Goal: Task Accomplishment & Management: Manage account settings

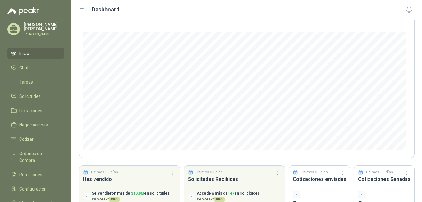
scroll to position [78, 0]
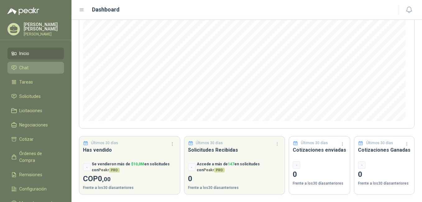
click at [45, 71] on li "Chat" at bounding box center [35, 67] width 49 height 7
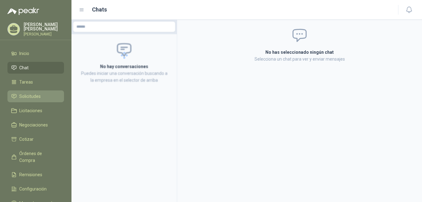
click at [34, 100] on span "Solicitudes" at bounding box center [29, 96] width 21 height 7
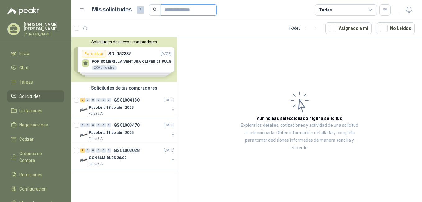
click at [181, 13] on input "text" at bounding box center [187, 10] width 44 height 11
type input "********"
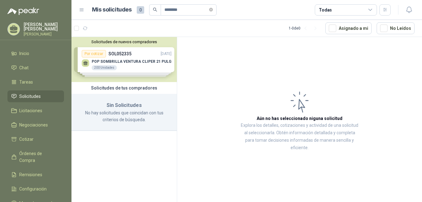
click at [148, 55] on div "Solicitudes de nuevos compradores Por cotizar SOL052335 15/08/25 POP SOMBRILLA …" at bounding box center [124, 59] width 105 height 45
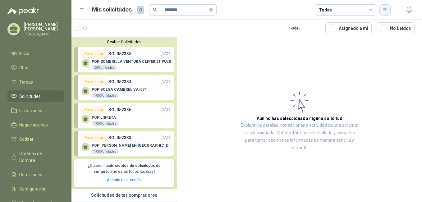
click at [385, 11] on icon "button" at bounding box center [385, 9] width 3 height 3
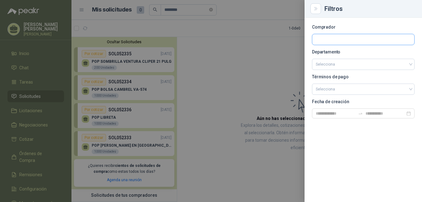
click at [334, 39] on input "text" at bounding box center [364, 39] width 102 height 11
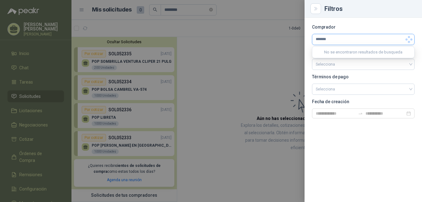
type input "********"
click at [289, 52] on div at bounding box center [211, 101] width 422 height 202
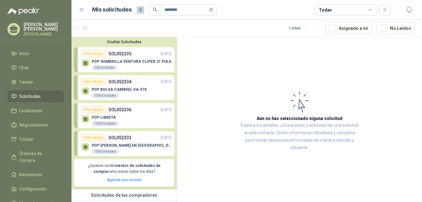
click at [369, 14] on div "Todas" at bounding box center [346, 9] width 62 height 11
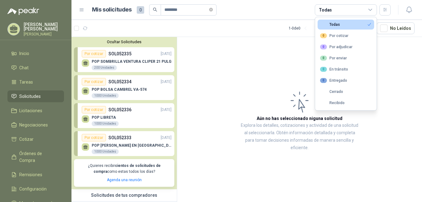
click at [52, 33] on p "[PERSON_NAME]" at bounding box center [44, 34] width 40 height 4
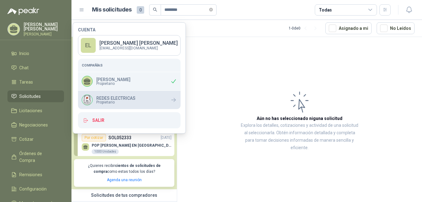
click at [120, 101] on span "Propietario" at bounding box center [115, 102] width 39 height 4
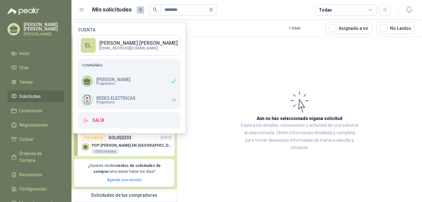
click at [45, 26] on p "Edinson Andrés Lopez Conde" at bounding box center [44, 26] width 40 height 9
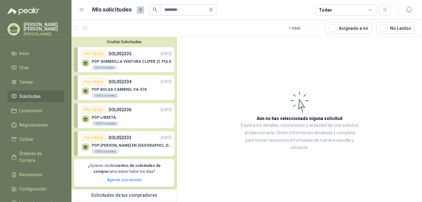
click at [45, 26] on p "Edinson Andrés Lopez Conde" at bounding box center [44, 26] width 40 height 9
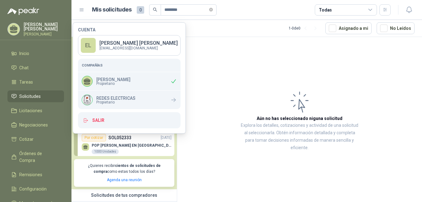
click at [35, 31] on p "Edinson Andrés Lopez Conde" at bounding box center [44, 26] width 40 height 9
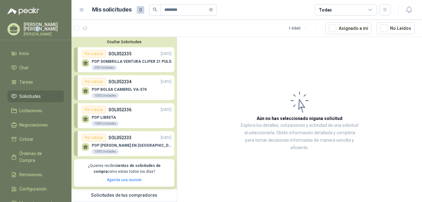
click at [35, 31] on p "Edinson Andrés Lopez Conde" at bounding box center [44, 26] width 40 height 9
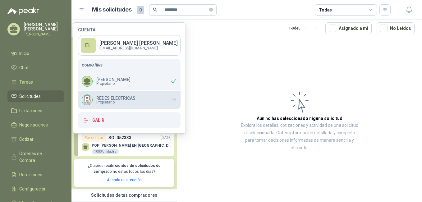
click at [138, 99] on div "REDES ELECTRICAS Propietario" at bounding box center [129, 100] width 103 height 18
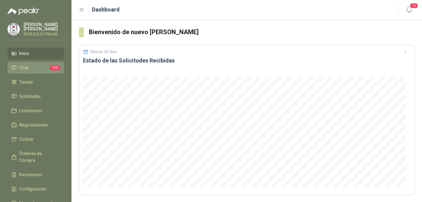
click at [44, 67] on li "Chat 112" at bounding box center [35, 67] width 49 height 7
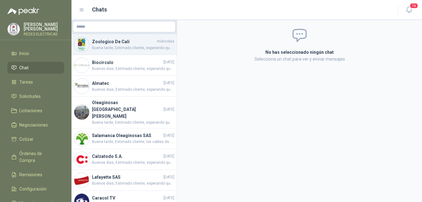
click at [130, 46] on span "Buena tarde, Estimado cliente, esperando que se encuentre bien, los amarres que…" at bounding box center [133, 48] width 82 height 6
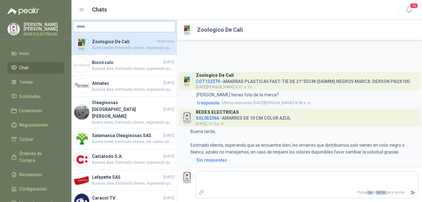
click at [116, 26] on input "text" at bounding box center [124, 26] width 102 height 11
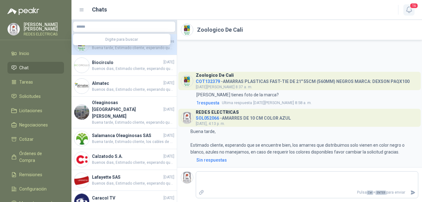
click at [408, 11] on icon "button" at bounding box center [410, 10] width 8 height 8
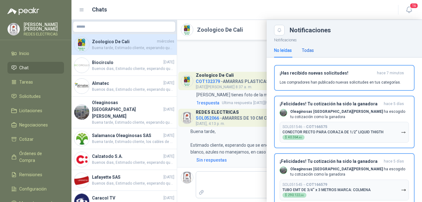
click at [309, 51] on div "Todas" at bounding box center [308, 50] width 12 height 7
click at [285, 53] on div "No leídas" at bounding box center [283, 50] width 18 height 7
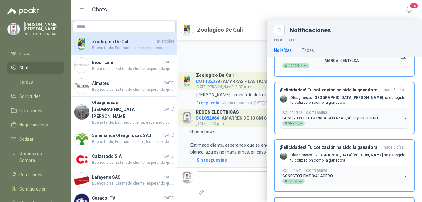
scroll to position [64, 0]
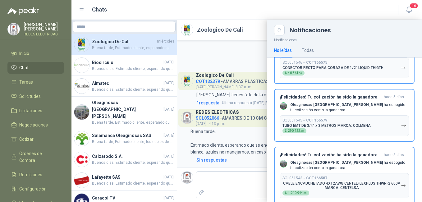
click at [301, 46] on div "No leídas Todas" at bounding box center [294, 50] width 40 height 14
click at [304, 50] on div "Todas" at bounding box center [308, 50] width 12 height 7
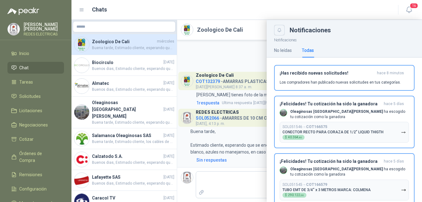
click at [280, 33] on button "Close" at bounding box center [279, 30] width 11 height 11
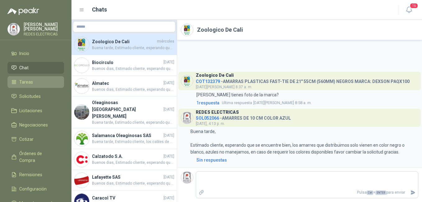
click at [38, 82] on li "Tareas" at bounding box center [35, 82] width 49 height 7
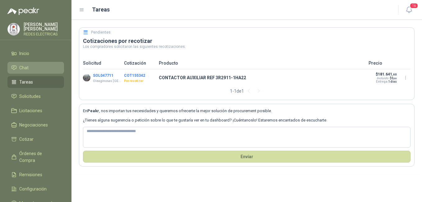
click at [31, 68] on li "Chat" at bounding box center [35, 67] width 49 height 7
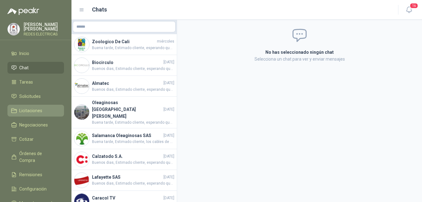
click at [41, 111] on span "Licitaciones" at bounding box center [30, 110] width 23 height 7
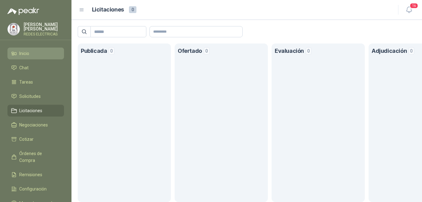
click at [39, 54] on li "Inicio" at bounding box center [35, 53] width 49 height 7
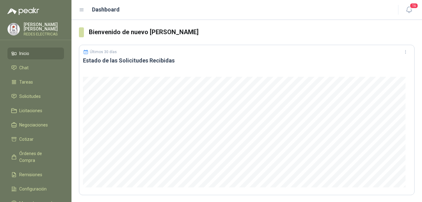
click at [54, 24] on p "Edinson Andrés Lopez Conde" at bounding box center [44, 26] width 40 height 9
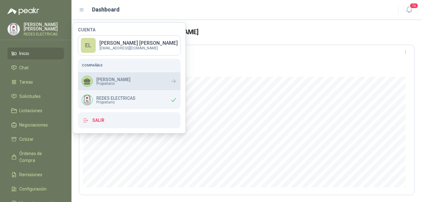
click at [126, 80] on p "Edinson andres Lopez conde" at bounding box center [113, 79] width 34 height 4
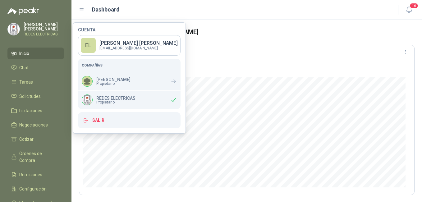
click at [332, 61] on h3 "Estado de las Solicitudes Recibidas" at bounding box center [247, 60] width 328 height 7
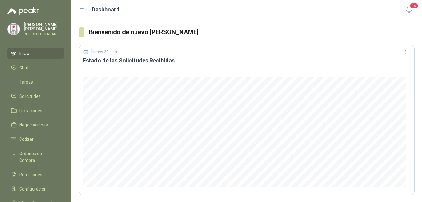
click at [40, 27] on p "Edinson Andrés Lopez Conde" at bounding box center [44, 26] width 40 height 9
click at [407, 8] on icon "button" at bounding box center [410, 10] width 8 height 8
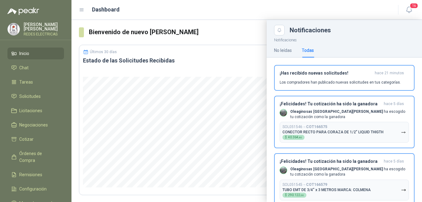
click at [34, 49] on link "Inicio" at bounding box center [35, 54] width 57 height 12
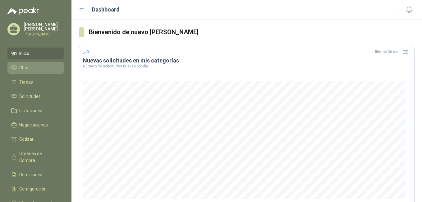
click at [42, 68] on link "Chat" at bounding box center [35, 68] width 57 height 12
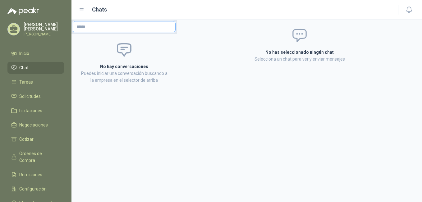
click at [116, 27] on input "text" at bounding box center [124, 26] width 102 height 11
click at [81, 10] on icon at bounding box center [82, 10] width 4 height 2
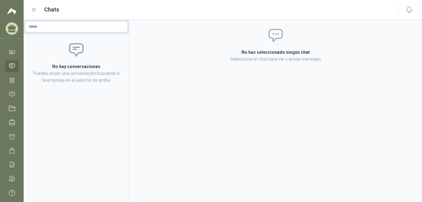
click at [12, 65] on icon at bounding box center [11, 66] width 5 height 5
click at [15, 64] on icon at bounding box center [12, 66] width 7 height 7
click at [14, 77] on icon at bounding box center [12, 80] width 7 height 7
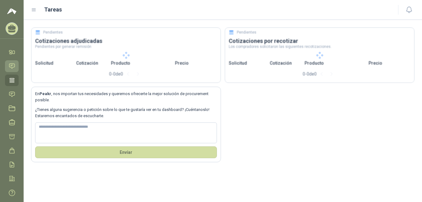
click at [13, 65] on icon at bounding box center [11, 66] width 5 height 5
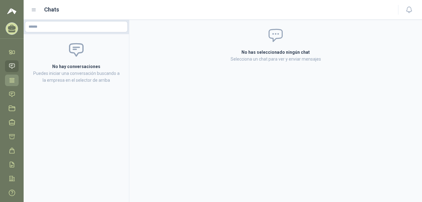
click at [13, 81] on icon at bounding box center [12, 80] width 5 height 4
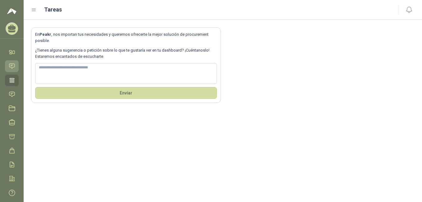
click at [13, 62] on link "Chat" at bounding box center [12, 66] width 14 height 12
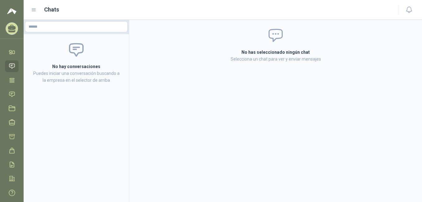
click at [32, 10] on icon at bounding box center [34, 10] width 4 height 2
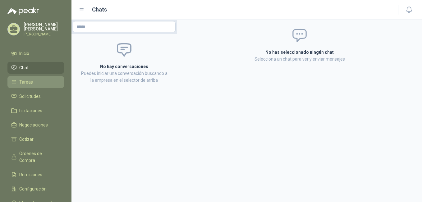
click at [37, 86] on li "Tareas" at bounding box center [35, 82] width 49 height 7
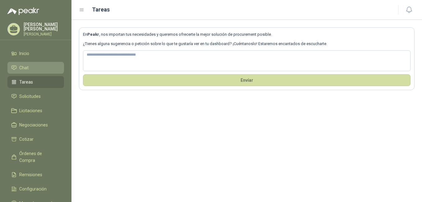
click at [37, 74] on link "Chat" at bounding box center [35, 68] width 57 height 12
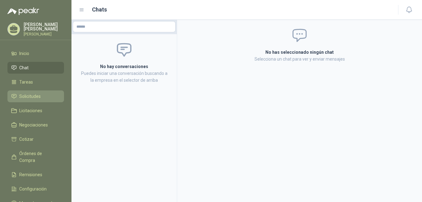
click at [37, 99] on span "Solicitudes" at bounding box center [29, 96] width 21 height 7
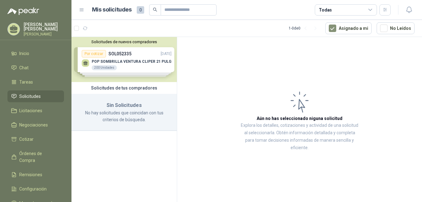
click at [160, 63] on div "Solicitudes de nuevos compradores Por cotizar SOL052335 15/08/25 POP SOMBRILLA …" at bounding box center [124, 59] width 105 height 45
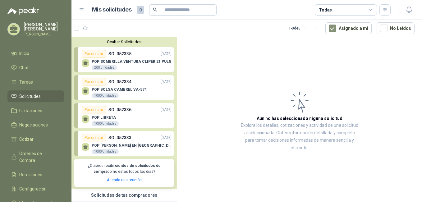
click at [144, 142] on div "POP TULA MORRAL EN LONA 1000 Unidades" at bounding box center [127, 148] width 90 height 13
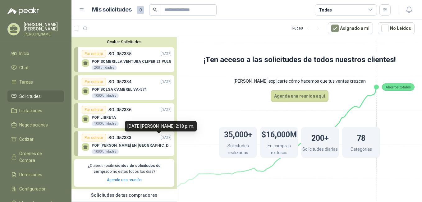
click at [142, 141] on div "Por cotizar SOL052333 15/08/25" at bounding box center [127, 137] width 90 height 7
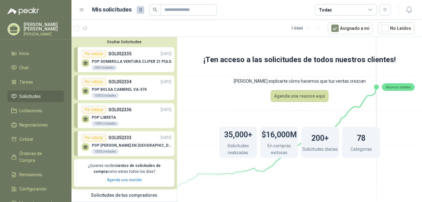
click at [140, 136] on div "Por cotizar SOL052333 15/08/25" at bounding box center [127, 137] width 90 height 7
click at [120, 153] on div "POP TULA MORRAL EN LONA 1000 Unidades" at bounding box center [132, 148] width 80 height 11
click at [135, 115] on div "POP LIBRETA 1000 Unidades" at bounding box center [127, 120] width 90 height 13
click at [136, 85] on div "Por cotizar SOL052334 15/08/25" at bounding box center [127, 81] width 90 height 7
click at [140, 58] on div "Por cotizar SOL052335 15/08/25" at bounding box center [127, 53] width 90 height 7
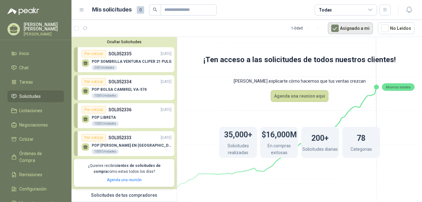
click at [343, 26] on button "Asignado a mi" at bounding box center [350, 28] width 45 height 12
click at [35, 100] on span "Solicitudes" at bounding box center [29, 96] width 21 height 7
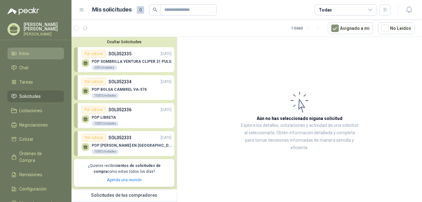
click at [33, 57] on li "Inicio" at bounding box center [35, 53] width 49 height 7
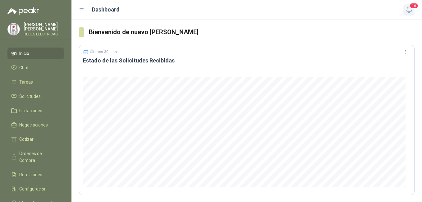
click at [409, 10] on icon "button" at bounding box center [410, 10] width 8 height 8
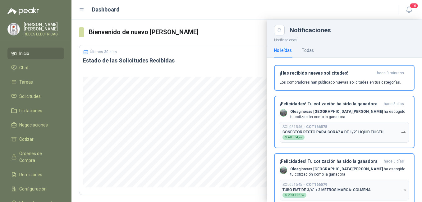
click at [35, 51] on li "Inicio" at bounding box center [35, 53] width 49 height 7
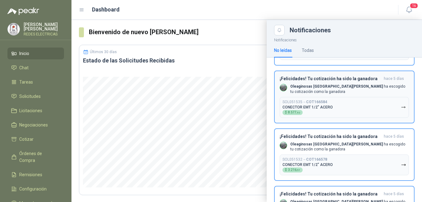
scroll to position [436, 0]
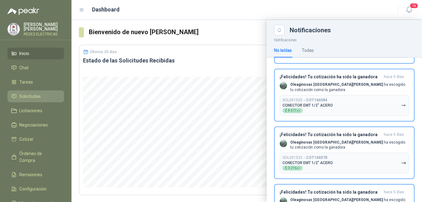
click at [47, 98] on li "Solicitudes" at bounding box center [35, 96] width 49 height 7
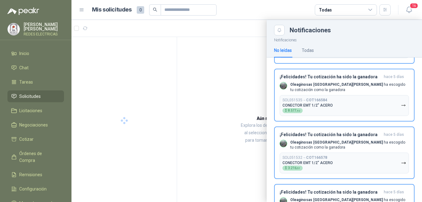
click at [282, 18] on header "Mis solicitudes 0 Todas 16" at bounding box center [247, 10] width 351 height 20
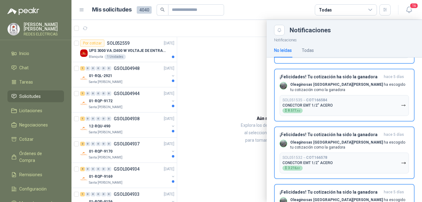
click at [286, 20] on div "Notificaciones" at bounding box center [345, 28] width 156 height 16
click at [408, 28] on div "Notificaciones" at bounding box center [352, 30] width 125 height 6
click at [407, 14] on button "16" at bounding box center [409, 9] width 11 height 11
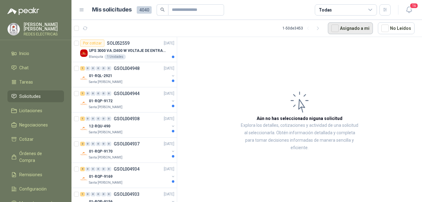
click at [350, 29] on button "Asignado a mi" at bounding box center [350, 28] width 45 height 12
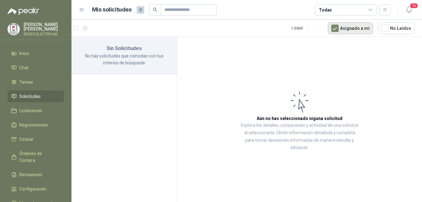
click at [353, 33] on button "Asignado a mi" at bounding box center [350, 28] width 45 height 12
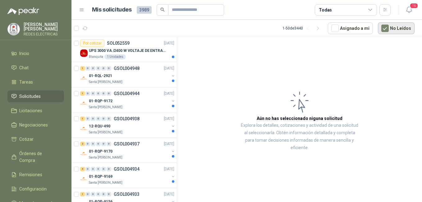
click at [387, 32] on button "No Leídos" at bounding box center [396, 28] width 37 height 12
click at [189, 12] on input "text" at bounding box center [194, 10] width 44 height 11
type input "********"
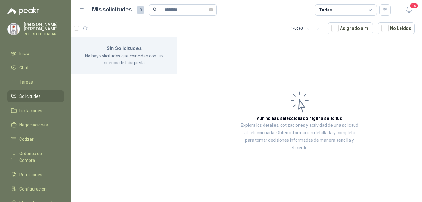
click at [84, 11] on icon at bounding box center [82, 10] width 6 height 6
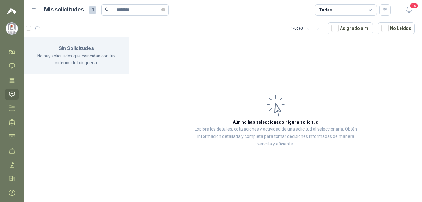
click at [35, 12] on icon at bounding box center [34, 10] width 6 height 6
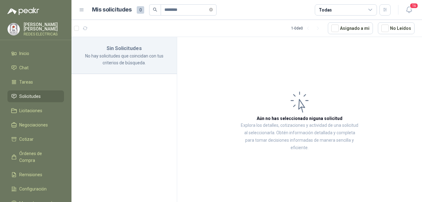
drag, startPoint x: 63, startPoint y: 21, endPoint x: 54, endPoint y: 24, distance: 9.9
click at [63, 21] on menu "Edinson Andrés Lopez Conde REDES ELECTRICAS Inicio Chat Tareas Solicitudes Lici…" at bounding box center [36, 101] width 72 height 202
click at [54, 25] on p "Edinson Andrés Lopez Conde" at bounding box center [44, 26] width 40 height 9
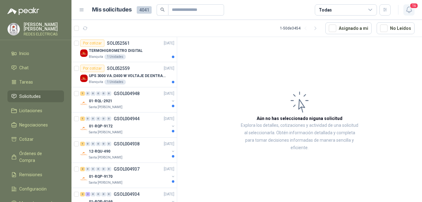
click at [413, 9] on span "16" at bounding box center [414, 6] width 9 height 6
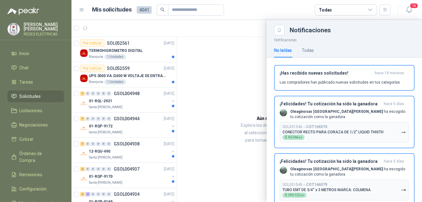
click at [229, 71] on div at bounding box center [247, 111] width 351 height 182
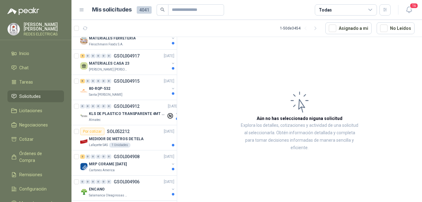
scroll to position [467, 0]
click at [362, 29] on button "Asignado a mi" at bounding box center [349, 28] width 46 height 12
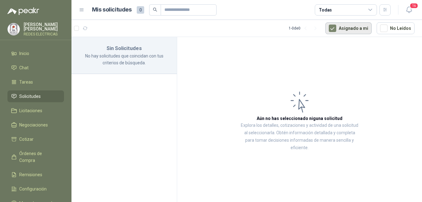
scroll to position [0, 0]
click at [362, 29] on button "Asignado a mi" at bounding box center [349, 28] width 46 height 12
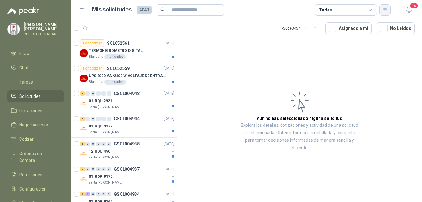
click at [388, 6] on button "button" at bounding box center [385, 9] width 11 height 11
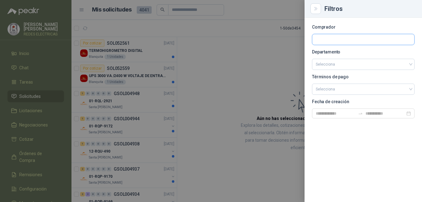
click at [343, 42] on input "text" at bounding box center [364, 39] width 102 height 11
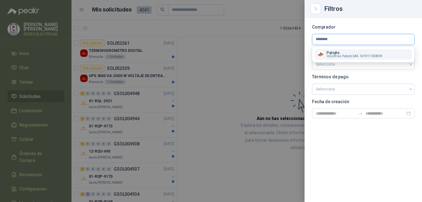
type input "********"
click at [351, 54] on p "Patojito" at bounding box center [355, 53] width 56 height 4
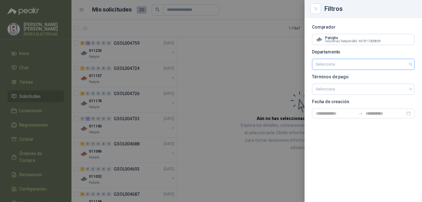
click at [358, 64] on input "search" at bounding box center [363, 64] width 95 height 11
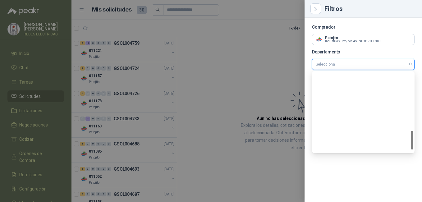
scroll to position [249, 0]
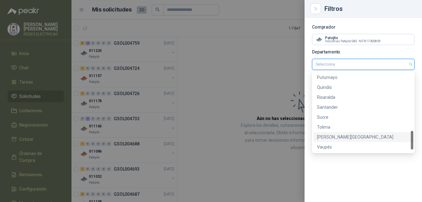
click at [340, 137] on div "[PERSON_NAME][GEOGRAPHIC_DATA]" at bounding box center [363, 137] width 93 height 7
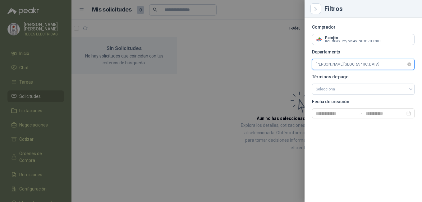
click at [377, 63] on span "[PERSON_NAME][GEOGRAPHIC_DATA]" at bounding box center [363, 64] width 95 height 9
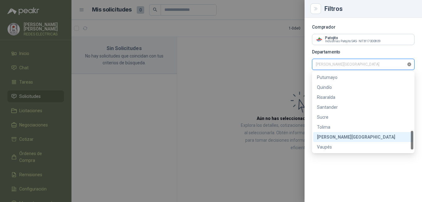
click at [411, 65] on div "[PERSON_NAME][GEOGRAPHIC_DATA]" at bounding box center [363, 64] width 103 height 11
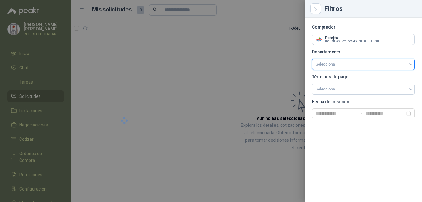
click at [230, 92] on div at bounding box center [211, 101] width 422 height 202
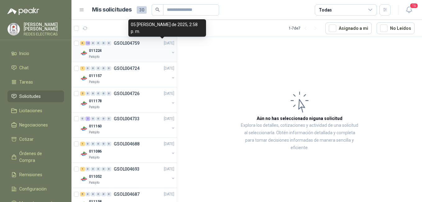
click at [153, 45] on div "6 12 0 0 0 0 GSOL004759 [DATE]" at bounding box center [128, 43] width 96 height 7
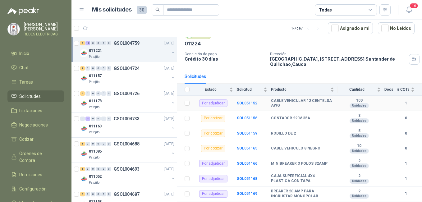
scroll to position [31, 0]
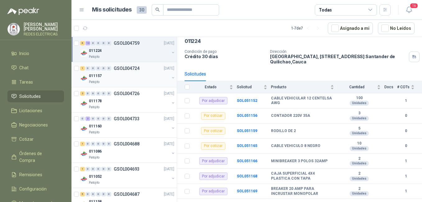
click at [138, 83] on div "Patojito" at bounding box center [129, 82] width 81 height 5
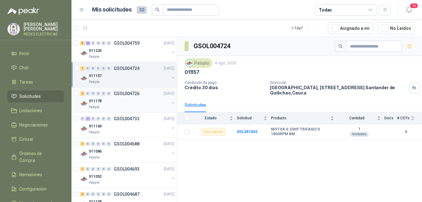
click at [131, 103] on div "011178" at bounding box center [129, 100] width 81 height 7
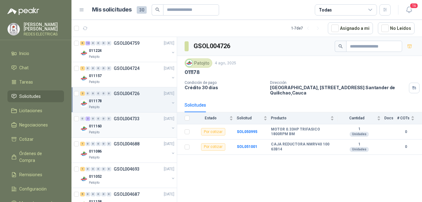
click at [119, 125] on div "011160" at bounding box center [129, 126] width 81 height 7
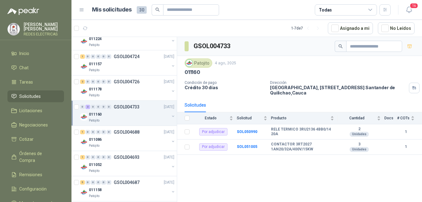
scroll to position [18, 0]
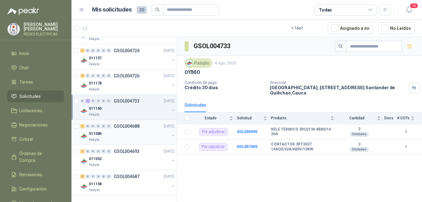
click at [120, 135] on div "011086" at bounding box center [129, 133] width 81 height 7
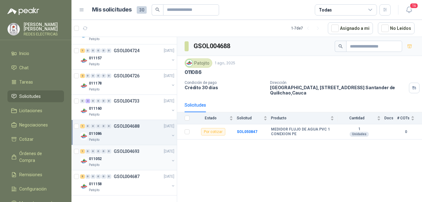
click at [124, 156] on div "011052" at bounding box center [129, 158] width 81 height 7
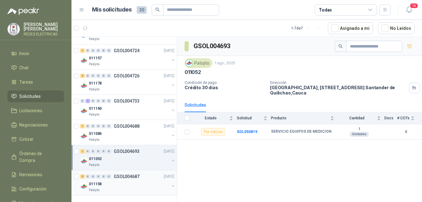
click at [129, 183] on div "011158" at bounding box center [129, 183] width 81 height 7
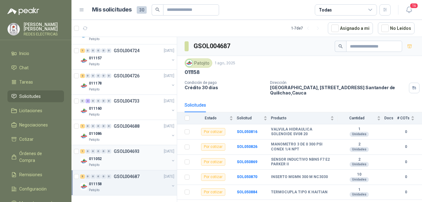
click at [132, 156] on div "011052" at bounding box center [129, 158] width 81 height 7
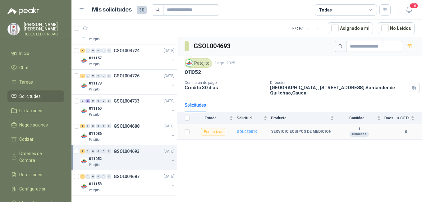
click at [246, 131] on b "SOL050819" at bounding box center [247, 132] width 21 height 4
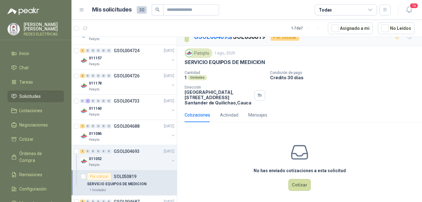
scroll to position [11, 0]
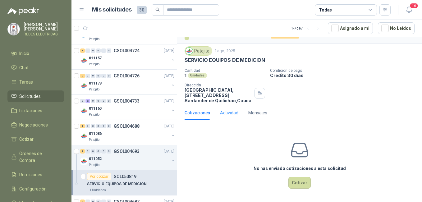
click at [231, 108] on div "Actividad" at bounding box center [229, 113] width 18 height 14
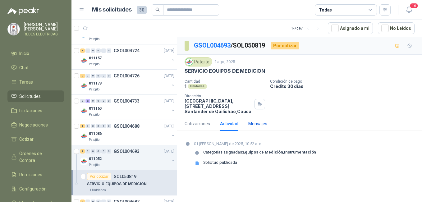
click at [260, 124] on div "Mensajes" at bounding box center [258, 123] width 19 height 7
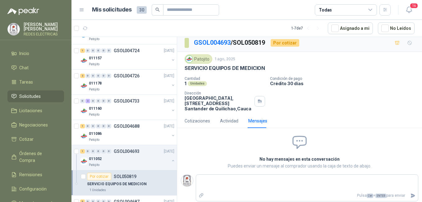
scroll to position [4, 0]
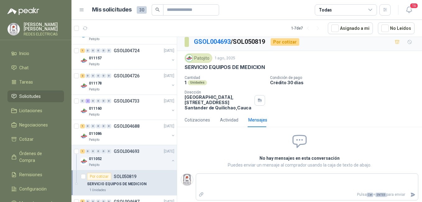
click at [218, 118] on div "Cotizaciones Actividad Mensajes" at bounding box center [226, 120] width 83 height 14
click at [216, 124] on div "Cotizaciones Actividad Mensajes" at bounding box center [226, 120] width 83 height 14
click at [223, 121] on div "Actividad" at bounding box center [229, 120] width 18 height 7
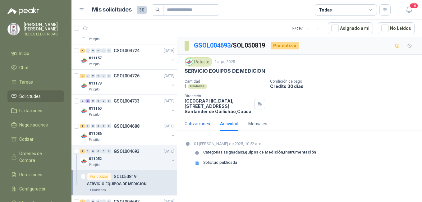
click at [202, 124] on div "Cotizaciones" at bounding box center [198, 123] width 26 height 7
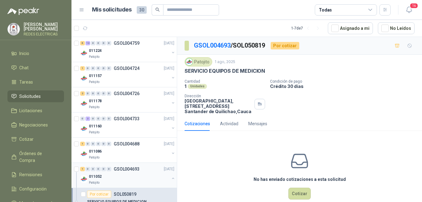
scroll to position [31, 0]
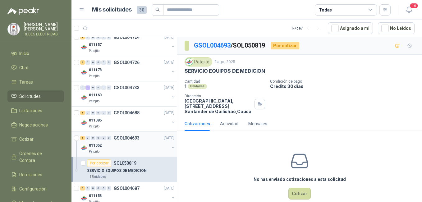
click at [133, 149] on div "011052" at bounding box center [129, 145] width 81 height 7
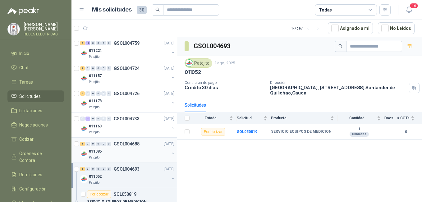
click at [126, 154] on div "011086" at bounding box center [129, 151] width 81 height 7
click at [140, 119] on div "0 2 0 0 0 0 GSOL004733 [DATE]" at bounding box center [128, 118] width 96 height 7
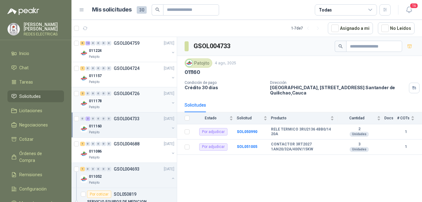
click at [129, 96] on p "GSOL004726" at bounding box center [127, 93] width 26 height 4
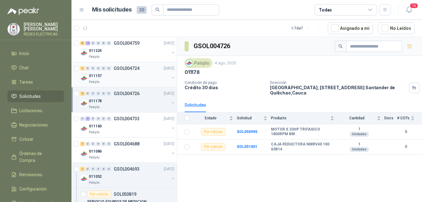
click at [147, 84] on div "Patojito" at bounding box center [129, 82] width 81 height 5
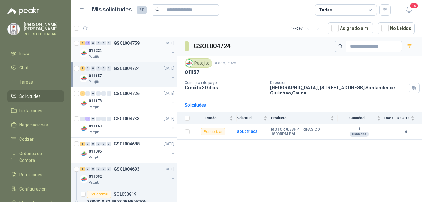
click at [142, 50] on div "011224" at bounding box center [129, 50] width 81 height 7
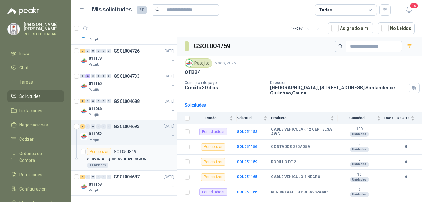
scroll to position [43, 0]
click at [78, 157] on article "Por cotizar SOL050819 SERVICIO EQUIPOS DE MEDICION 1 Unidades" at bounding box center [124, 157] width 105 height 25
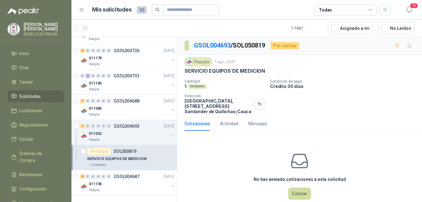
click at [132, 157] on p "SERVICIO EQUIPOS DE MEDICION" at bounding box center [117, 159] width 60 height 6
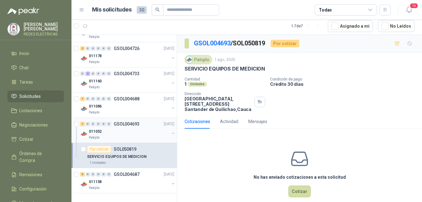
click at [139, 128] on div "011052" at bounding box center [129, 131] width 81 height 7
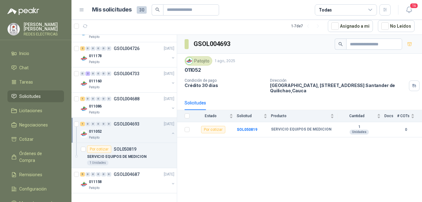
click at [171, 134] on button "button" at bounding box center [173, 133] width 5 height 5
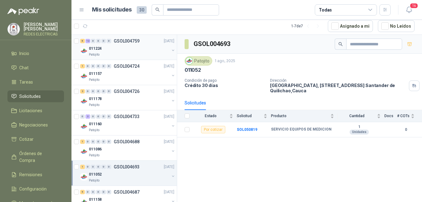
click at [144, 51] on div "011224" at bounding box center [129, 48] width 81 height 7
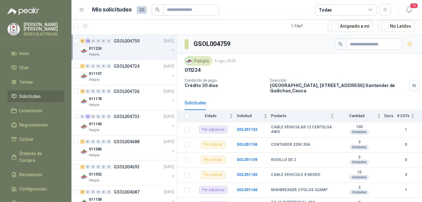
drag, startPoint x: 63, startPoint y: -23, endPoint x: 45, endPoint y: -22, distance: 18.1
